Goal: Task Accomplishment & Management: Manage account settings

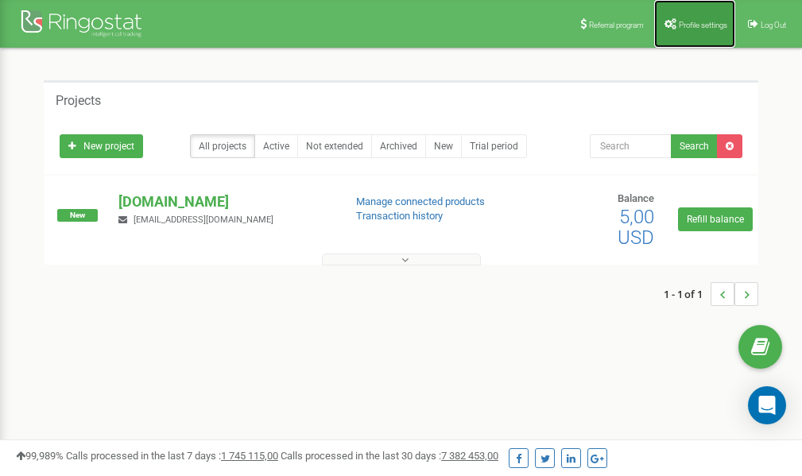
click at [681, 25] on span "Profile settings" at bounding box center [703, 25] width 48 height 9
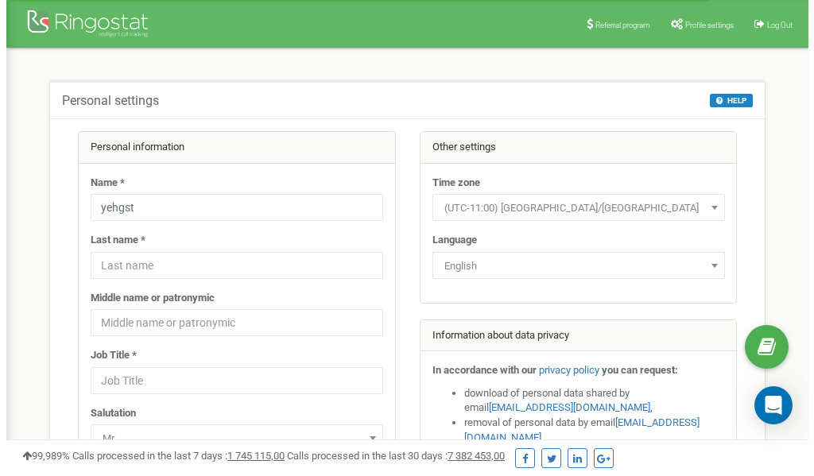
scroll to position [79, 0]
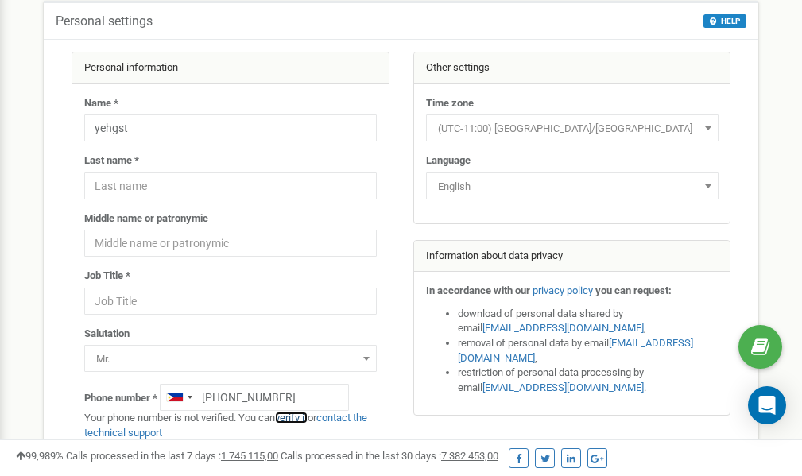
click at [302, 420] on link "verify it" at bounding box center [291, 418] width 33 height 12
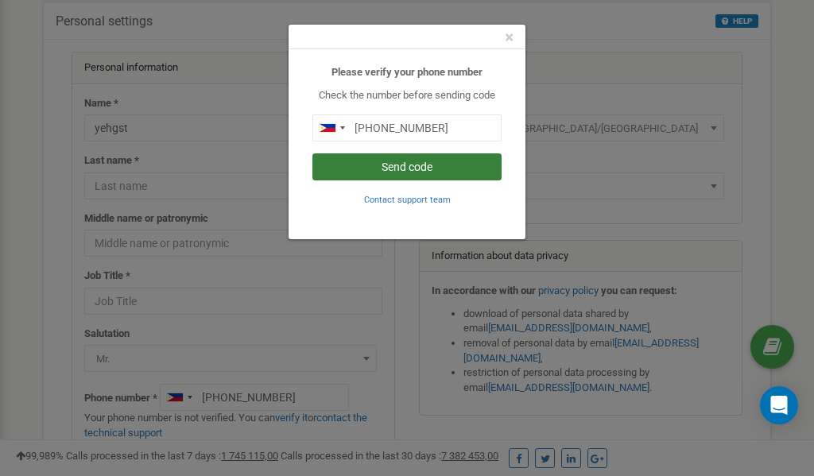
click at [391, 162] on button "Send code" at bounding box center [406, 166] width 189 height 27
